Goal: Transaction & Acquisition: Purchase product/service

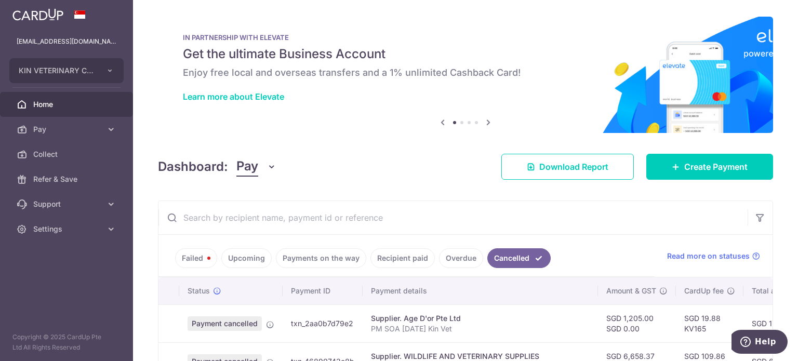
scroll to position [111, 0]
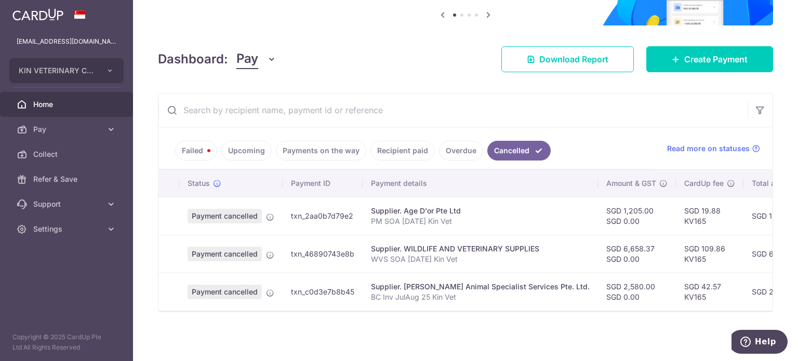
click at [70, 97] on link "Home" at bounding box center [66, 104] width 133 height 25
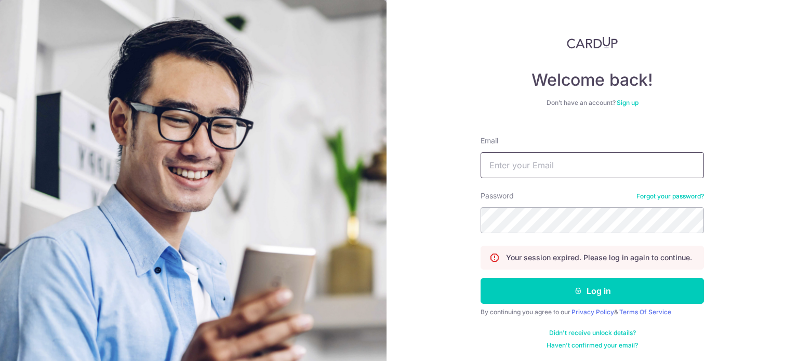
drag, startPoint x: 0, startPoint y: 0, endPoint x: 538, endPoint y: 171, distance: 564.4
click at [537, 170] on input "Email" at bounding box center [592, 165] width 223 height 26
click at [542, 170] on input "Email" at bounding box center [592, 165] width 223 height 26
type input "[EMAIL_ADDRESS][DOMAIN_NAME]"
click at [481, 278] on button "Log in" at bounding box center [592, 291] width 223 height 26
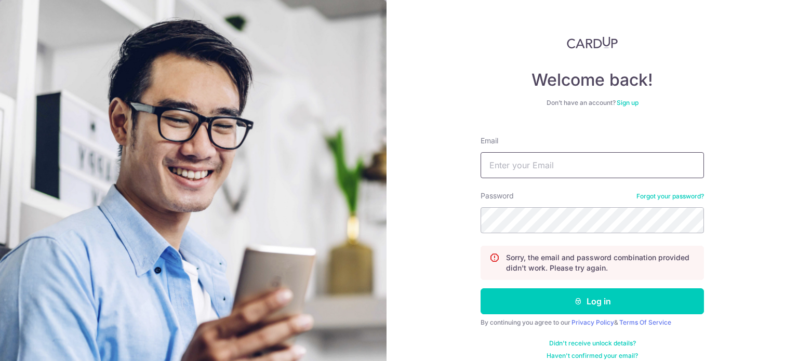
click at [536, 164] on input "Email" at bounding box center [592, 165] width 223 height 26
type input "[EMAIL_ADDRESS][DOMAIN_NAME]"
click at [481, 288] on button "Log in" at bounding box center [592, 301] width 223 height 26
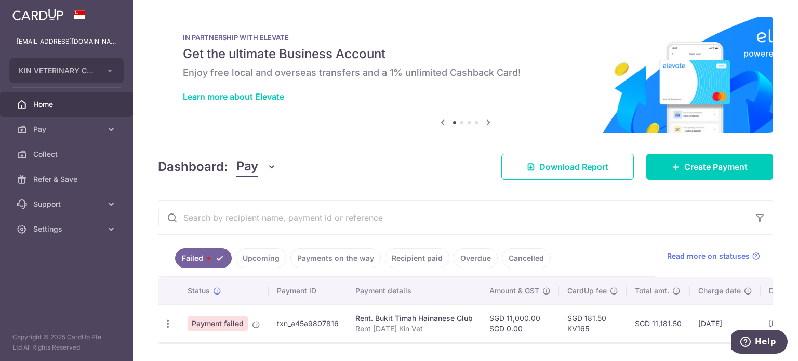
scroll to position [35, 0]
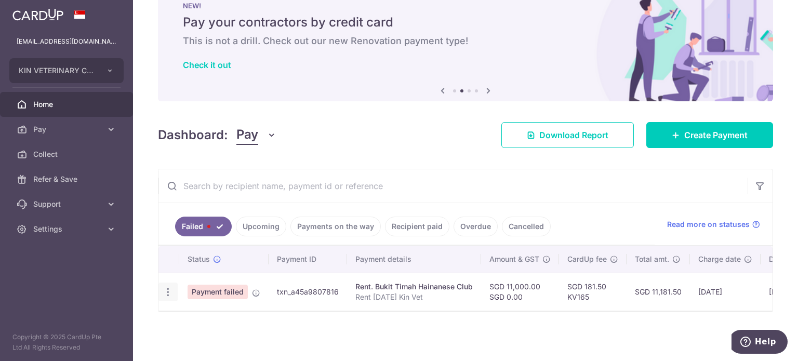
click at [166, 290] on icon "button" at bounding box center [168, 292] width 11 height 11
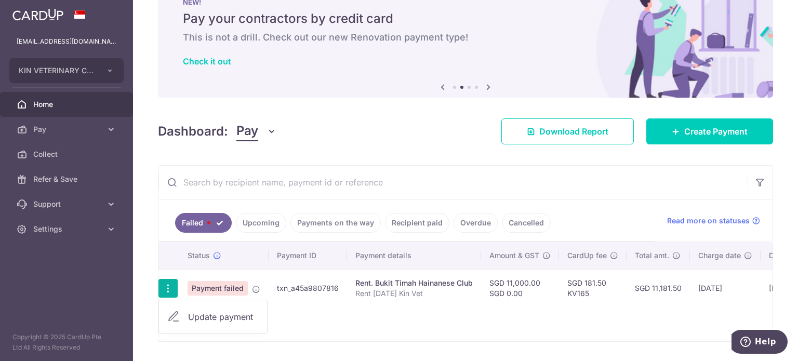
click at [208, 317] on span "Update payment" at bounding box center [223, 317] width 71 height 12
radio input "true"
type input "11,000.00"
type input "0.00"
type input "Rent May 2025 Kin Vet"
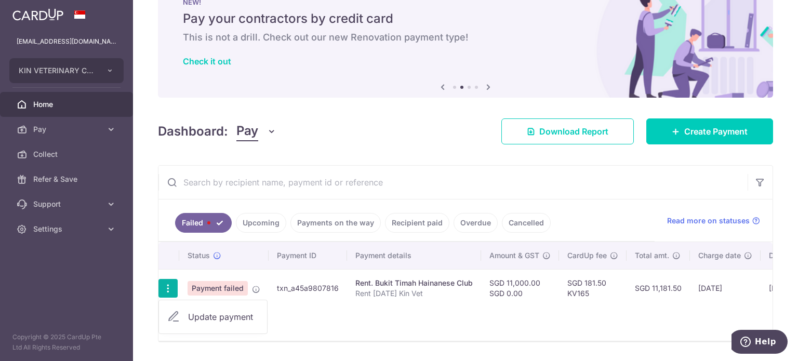
type input "Rent May 2025"
type input "KV165"
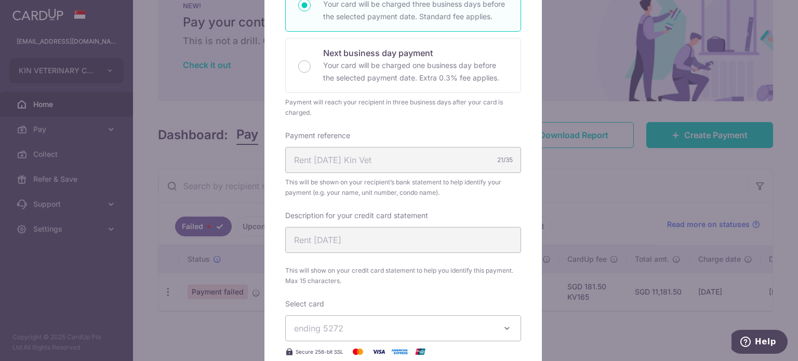
scroll to position [567, 0]
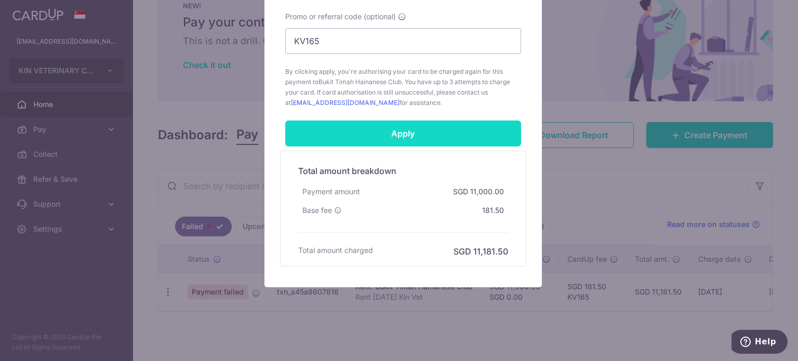
click at [405, 126] on input "Apply" at bounding box center [403, 134] width 236 height 26
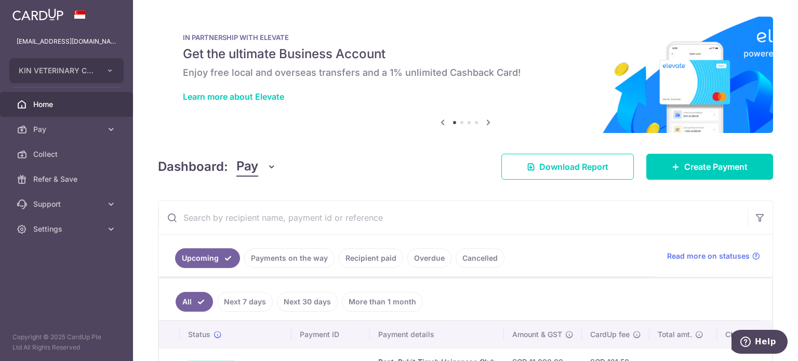
click at [468, 260] on link "Cancelled" at bounding box center [480, 258] width 49 height 20
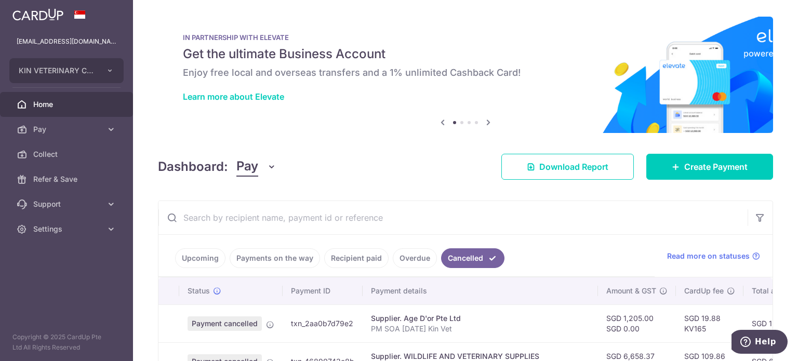
scroll to position [111, 0]
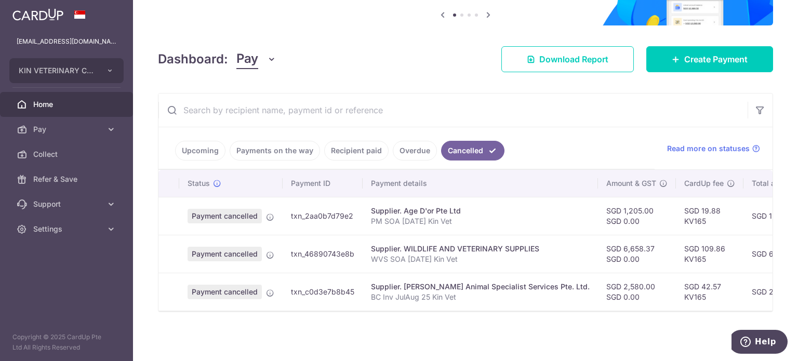
click at [190, 149] on link "Upcoming" at bounding box center [200, 151] width 50 height 20
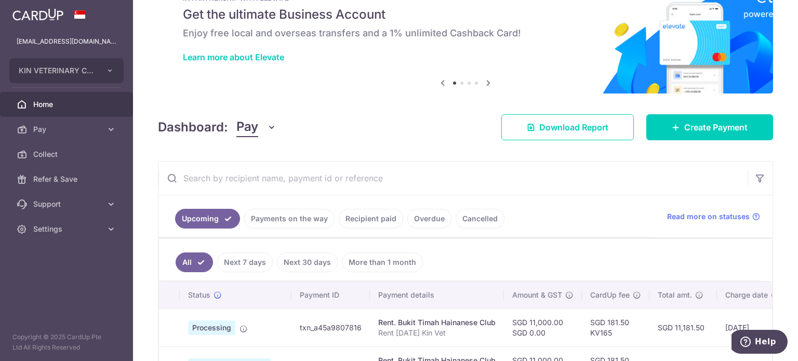
scroll to position [0, 0]
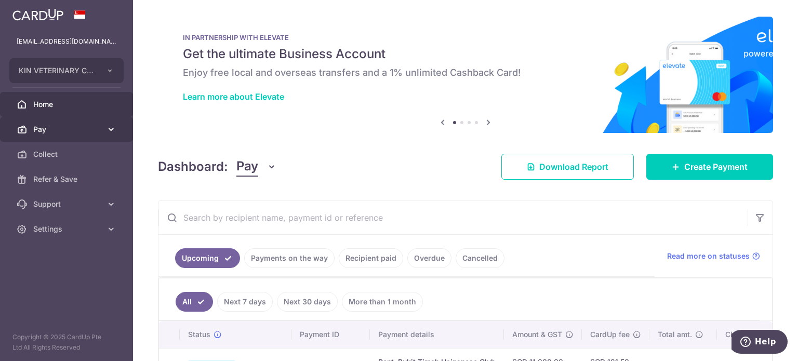
click at [49, 124] on span "Pay" at bounding box center [67, 129] width 69 height 10
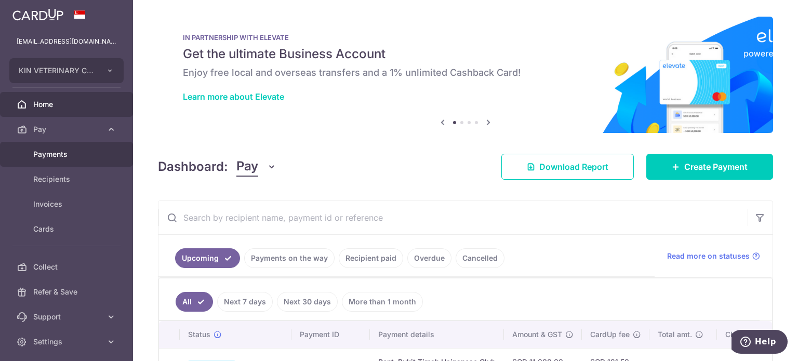
click at [66, 148] on link "Payments" at bounding box center [66, 154] width 133 height 25
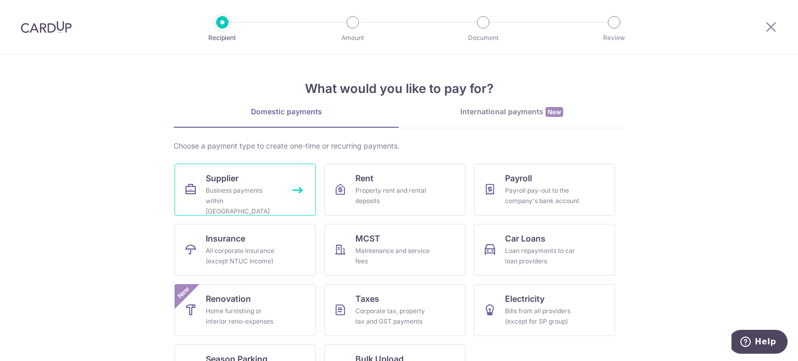
click at [261, 194] on div "Business payments within [GEOGRAPHIC_DATA]" at bounding box center [243, 200] width 75 height 31
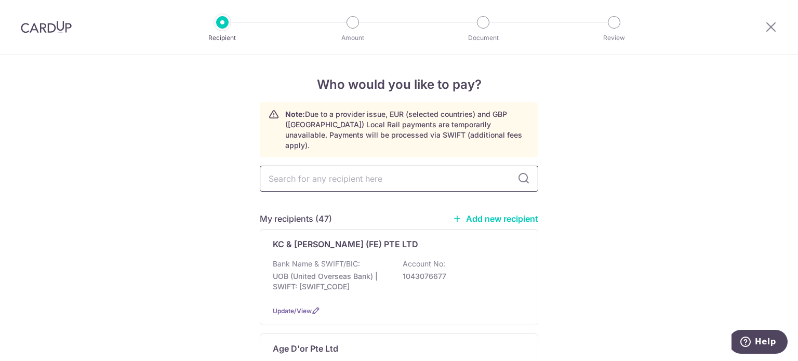
click at [357, 177] on input "text" at bounding box center [399, 179] width 278 height 26
type input "beecroft"
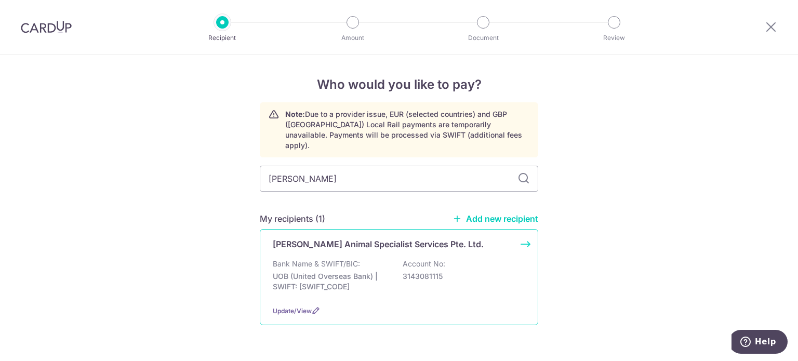
click at [366, 240] on div "Beecroft Animal Specialist Services Pte. Ltd. Bank Name & SWIFT/BIC: UOB (Unite…" at bounding box center [399, 277] width 278 height 96
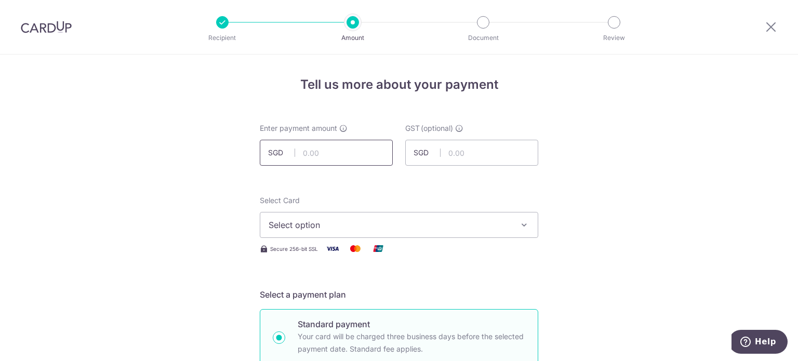
click at [360, 152] on input "text" at bounding box center [326, 153] width 133 height 26
click at [356, 144] on input "text" at bounding box center [326, 153] width 133 height 26
type input "2,580.00"
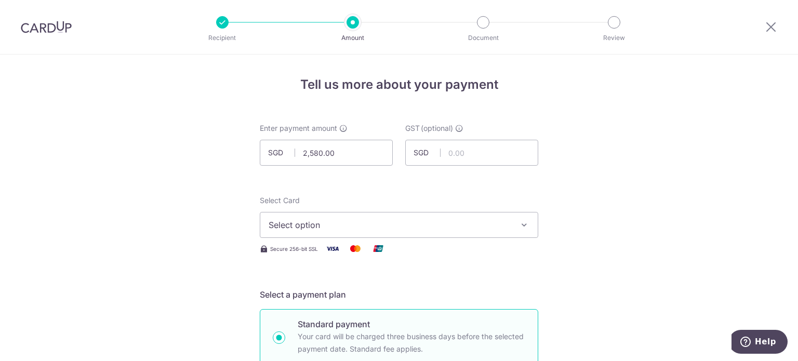
click at [425, 222] on span "Select option" at bounding box center [390, 225] width 242 height 12
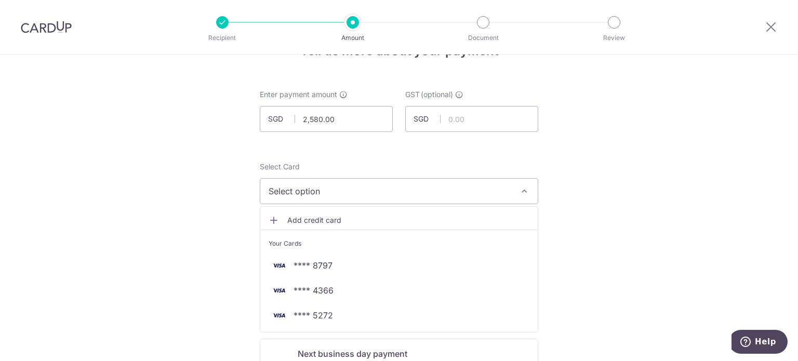
scroll to position [52, 0]
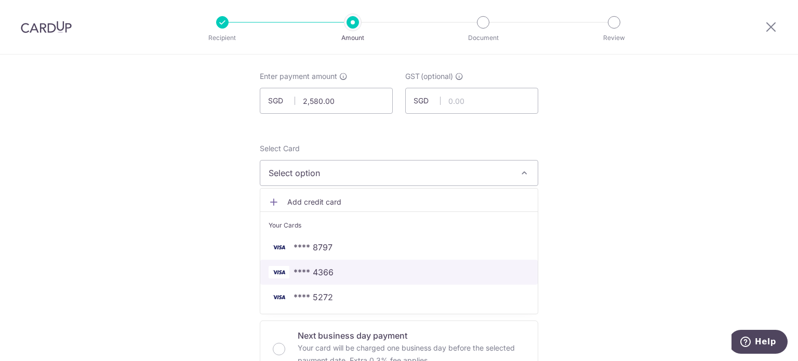
click at [387, 270] on span "**** 4366" at bounding box center [399, 272] width 261 height 12
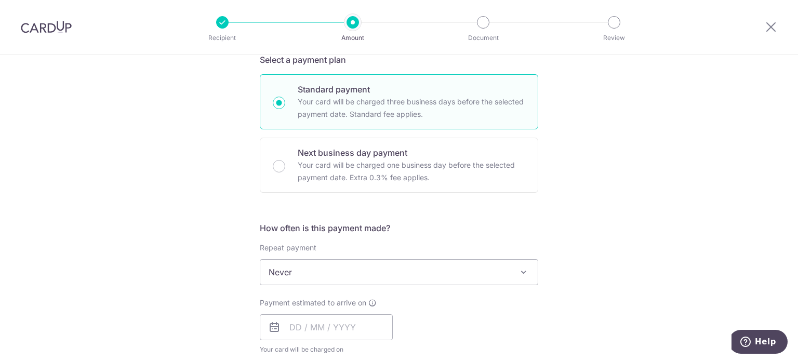
scroll to position [260, 0]
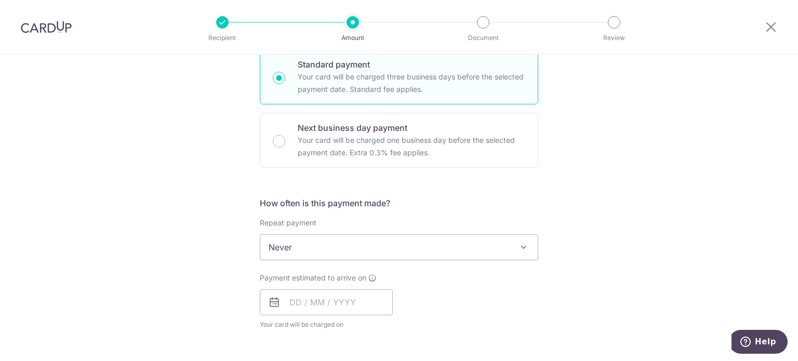
click at [359, 245] on span "Never" at bounding box center [398, 247] width 277 height 25
click at [635, 195] on div "Tell us more about your payment Enter payment amount SGD 2,580.00 2580.00 GST (…" at bounding box center [399, 300] width 798 height 1010
click at [333, 312] on input "text" at bounding box center [326, 302] width 133 height 26
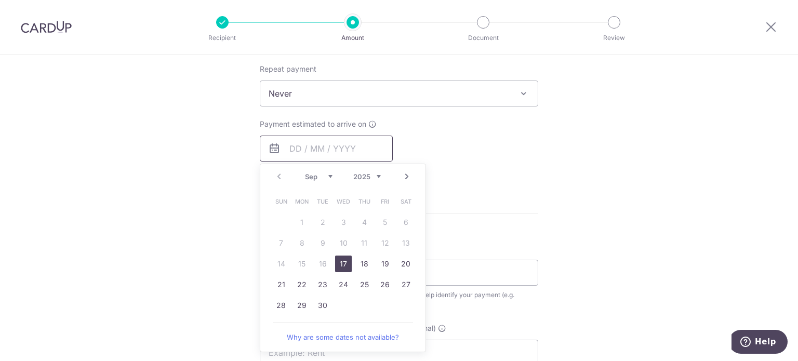
scroll to position [416, 0]
click at [342, 264] on link "17" at bounding box center [343, 262] width 17 height 17
type input "17/09/2025"
click at [614, 184] on div "Tell us more about your payment Enter payment amount SGD 2,580.00 2580.00 GST (…" at bounding box center [399, 144] width 798 height 1010
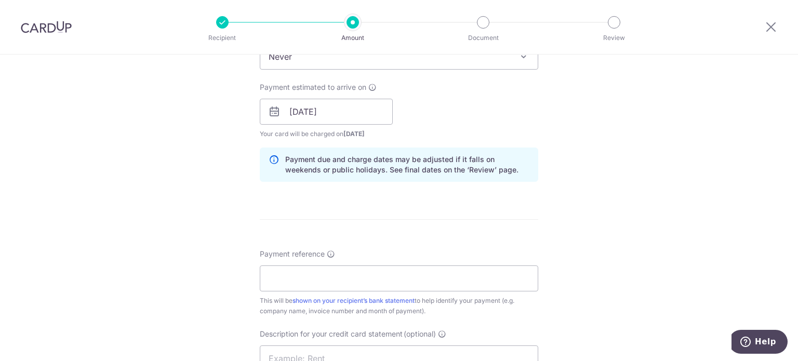
scroll to position [520, 0]
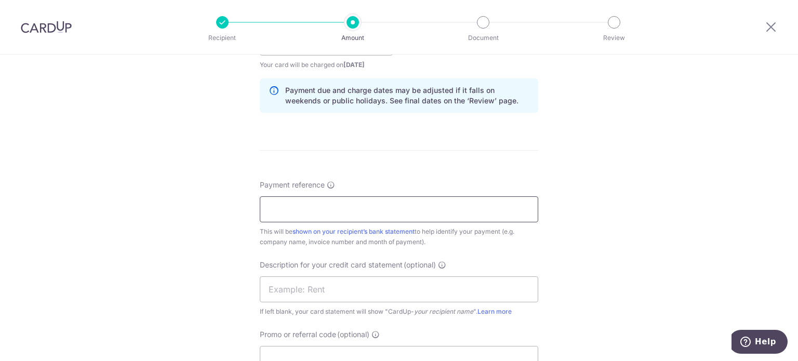
click at [391, 207] on input "Payment reference" at bounding box center [399, 209] width 278 height 26
click at [308, 206] on input "BC Inv JulAug 25 Kin Vet" at bounding box center [399, 209] width 278 height 26
click at [309, 206] on input "BC Inv JulAug 25 Kin Vet" at bounding box center [399, 209] width 278 height 26
drag, startPoint x: 404, startPoint y: 205, endPoint x: 121, endPoint y: 217, distance: 283.4
click at [121, 217] on div "Tell us more about your payment Enter payment amount SGD 2,580.00 2580.00 GST (…" at bounding box center [399, 61] width 798 height 1052
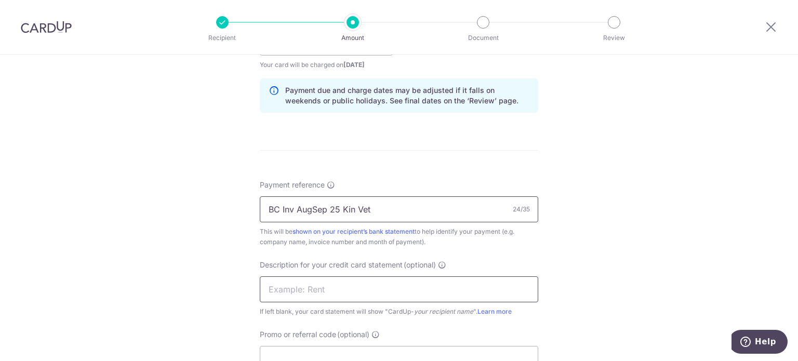
type input "BC Inv AugSep 25 Kin Vet"
click at [325, 281] on input "text" at bounding box center [399, 289] width 278 height 26
paste input "BC Inv AugSep 2"
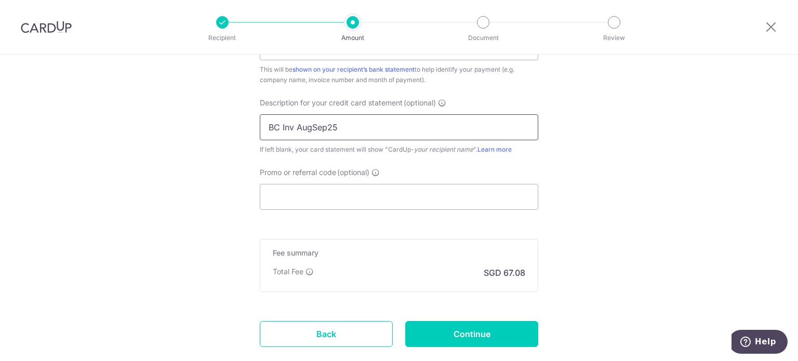
scroll to position [727, 0]
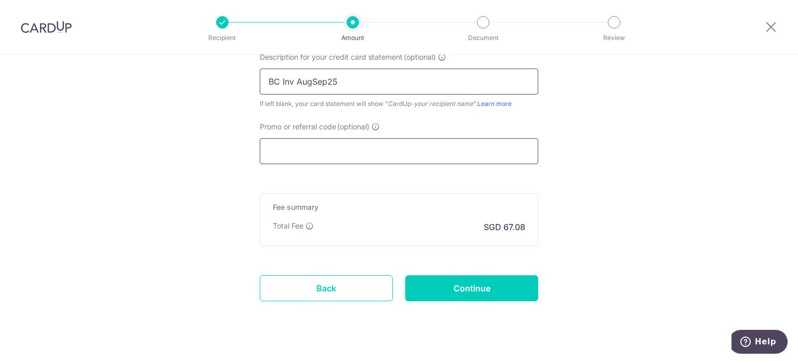
type input "BC Inv AugSep25"
click at [355, 155] on input "Promo or referral code (optional)" at bounding box center [399, 151] width 278 height 26
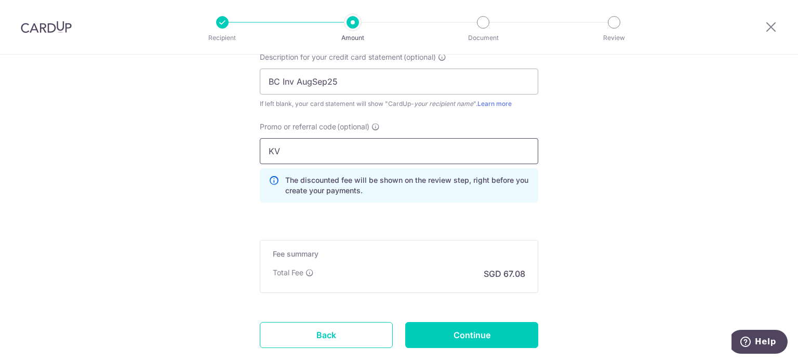
click at [355, 153] on input "KV" at bounding box center [399, 151] width 278 height 26
type input "KV165"
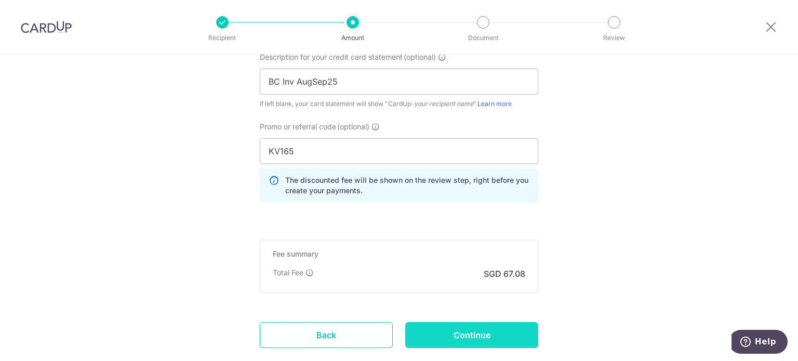
click at [493, 326] on input "Continue" at bounding box center [471, 335] width 133 height 26
type input "Create Schedule"
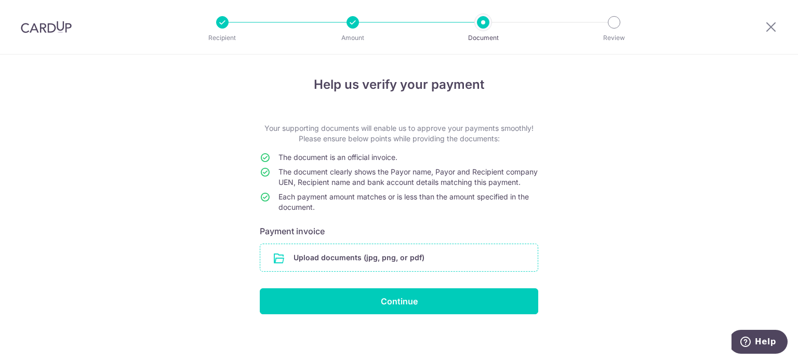
click at [407, 261] on input "file" at bounding box center [398, 257] width 277 height 27
click at [384, 268] on input "file" at bounding box center [398, 257] width 277 height 27
click at [365, 263] on input "file" at bounding box center [398, 257] width 277 height 27
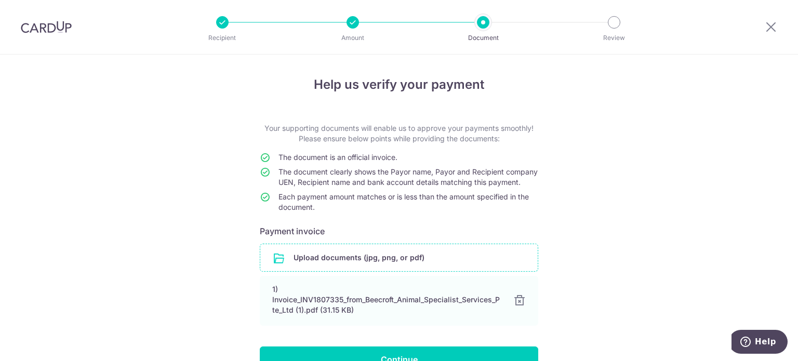
click at [325, 268] on input "file" at bounding box center [398, 257] width 277 height 27
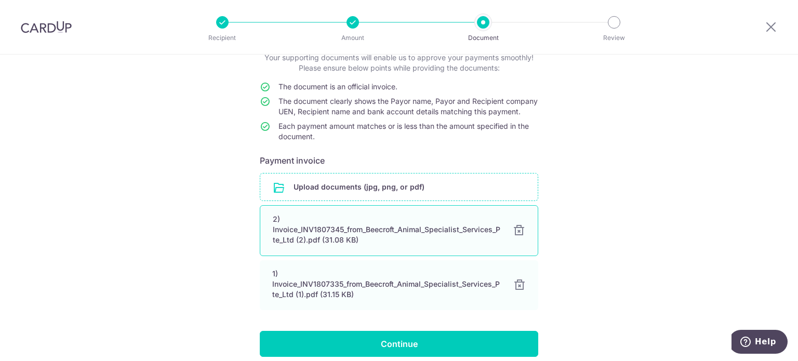
scroll to position [124, 0]
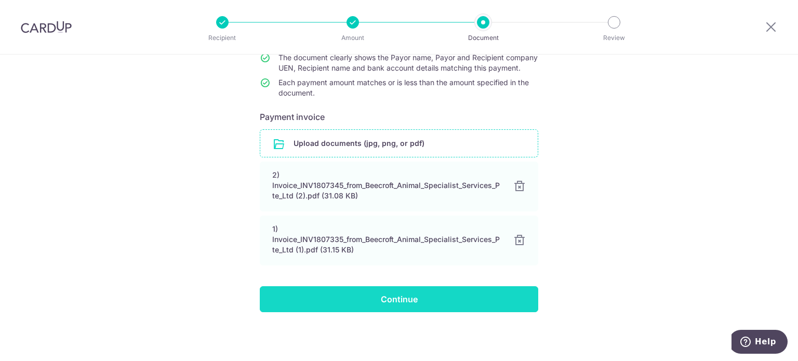
click at [389, 290] on input "Continue" at bounding box center [399, 299] width 278 height 26
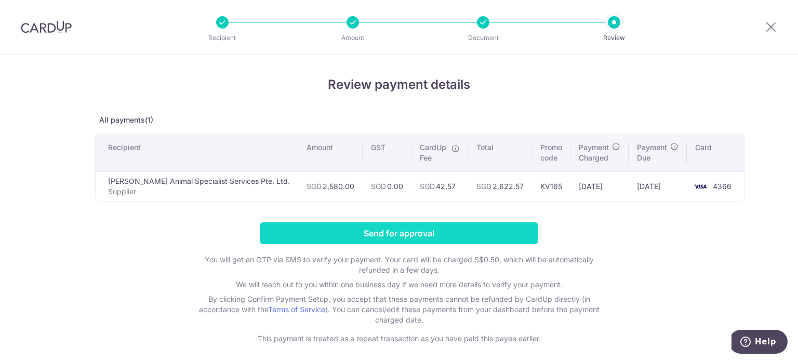
click at [472, 237] on input "Send for approval" at bounding box center [399, 233] width 278 height 22
